Goal: Information Seeking & Learning: Learn about a topic

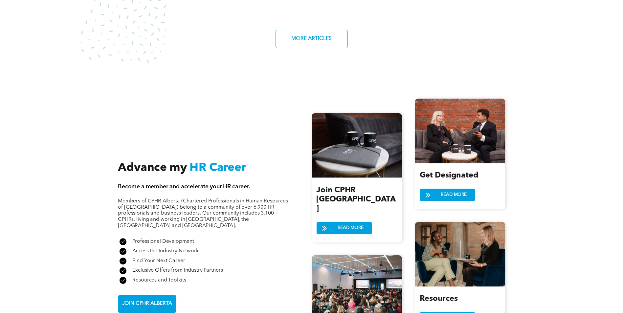
scroll to position [723, 0]
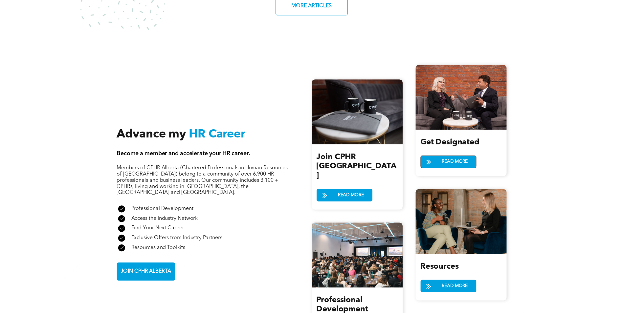
click at [446, 156] on span "READ MORE" at bounding box center [455, 162] width 31 height 12
